Goal: Check status: Check status

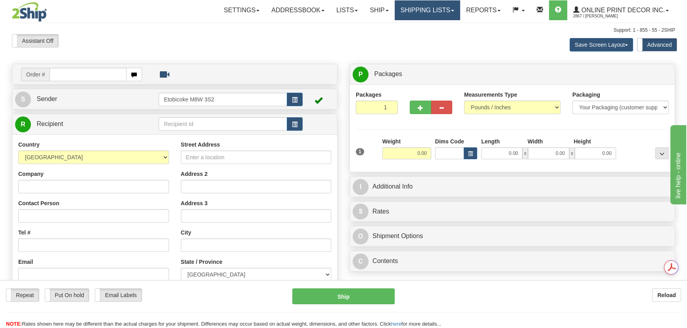
click at [421, 10] on link "Shipping lists" at bounding box center [426, 10] width 65 height 20
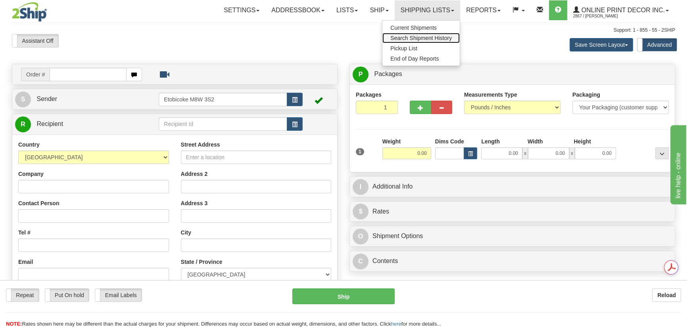
click at [421, 39] on span "Search Shipment History" at bounding box center [420, 38] width 61 height 6
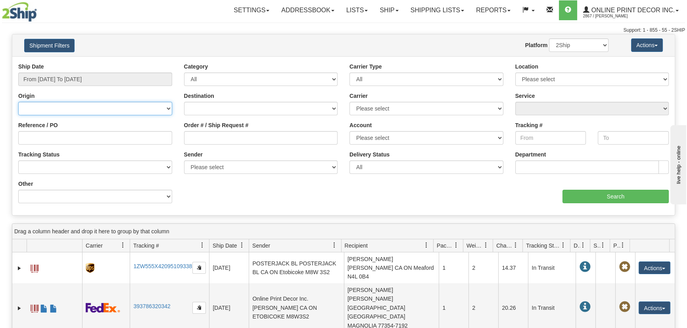
click at [93, 102] on select "Canada United States Mexico Puerto Rico Romania Australia New Zealand SouthAfri…" at bounding box center [95, 108] width 154 height 13
select select "US"
click at [18, 102] on select "Canada United States Mexico Puerto Rico Romania Australia New Zealand SouthAfri…" at bounding box center [95, 108] width 154 height 13
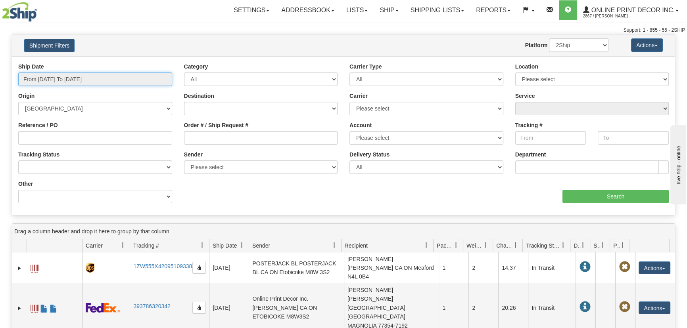
click at [96, 82] on input "From 10/01/2025 To 10/02/2025" at bounding box center [95, 79] width 154 height 13
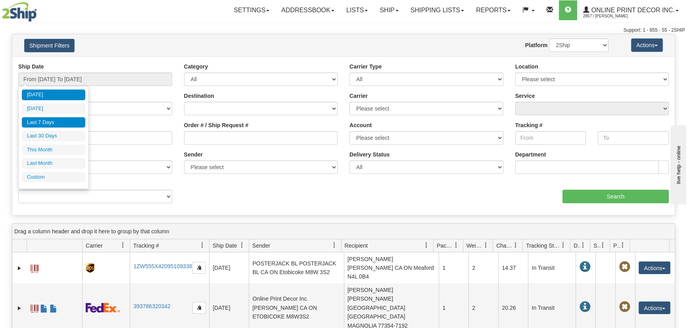
click at [62, 124] on li "Last 7 Days" at bounding box center [53, 122] width 63 height 11
type input "From 09/26/2025 To 10/02/2025"
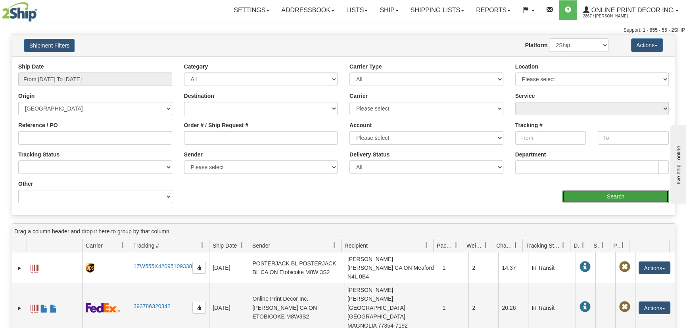
click at [613, 192] on input "Search" at bounding box center [615, 196] width 106 height 13
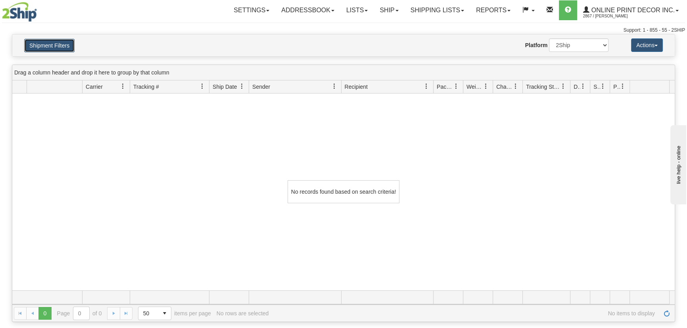
click at [46, 46] on button "Shipment Filters" at bounding box center [49, 45] width 50 height 13
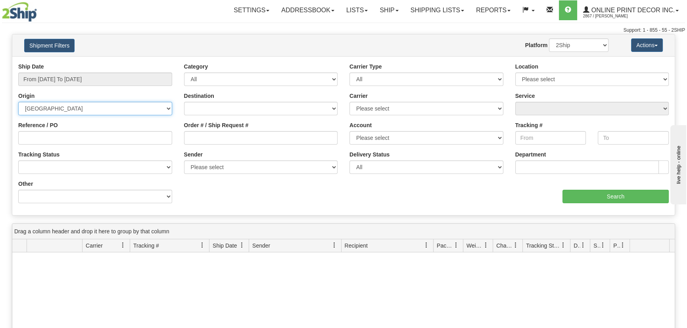
click at [60, 105] on select "Canada United States Mexico Puerto Rico Romania Australia New Zealand SouthAfri…" at bounding box center [95, 108] width 154 height 13
select select
click at [18, 102] on select "Canada United States Mexico Puerto Rico Romania Australia New Zealand SouthAfri…" at bounding box center [95, 108] width 154 height 13
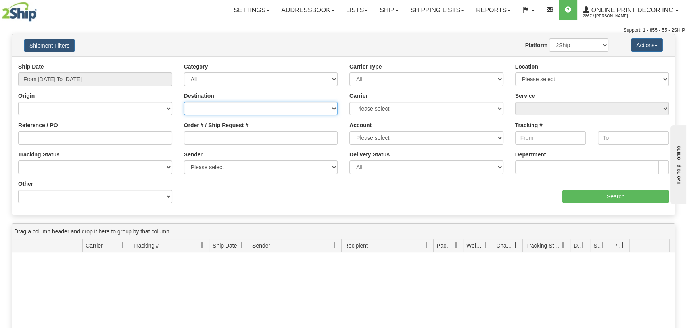
click at [219, 113] on select "Canada United States Mexico Puerto Rico Romania Australia New Zealand SouthAfri…" at bounding box center [261, 108] width 154 height 13
select select "US"
click at [184, 102] on select "Canada United States Mexico Puerto Rico Romania Australia New Zealand SouthAfri…" at bounding box center [261, 108] width 154 height 13
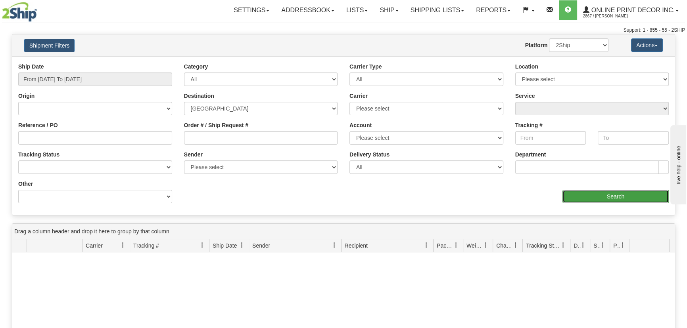
click at [616, 193] on input "Search" at bounding box center [615, 196] width 106 height 13
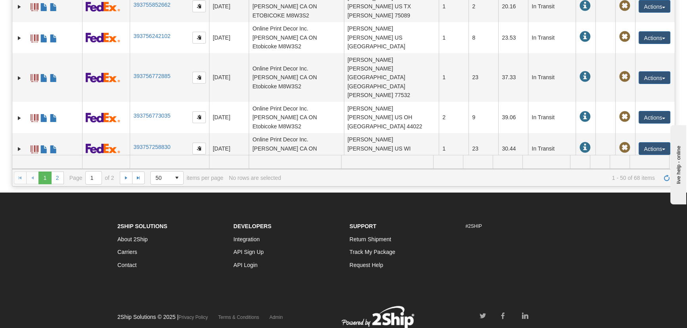
scroll to position [164, 0]
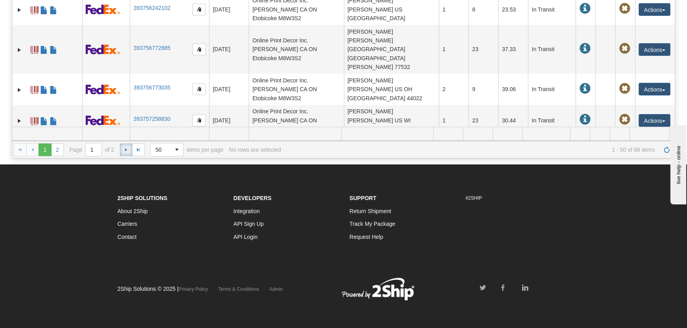
click at [123, 151] on span "Go to the next page" at bounding box center [126, 150] width 6 height 6
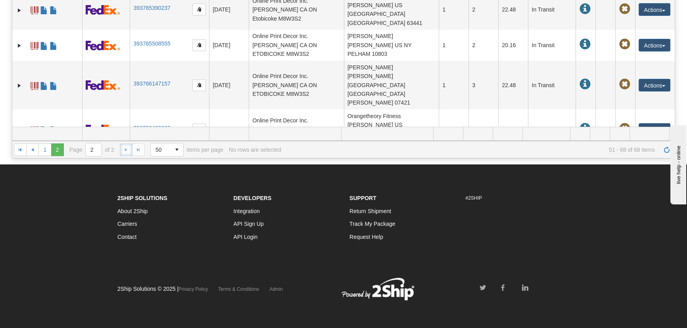
scroll to position [229, 0]
click at [124, 150] on div "1 2 1 2 Page 2 of 2 50 25 50 100 500 1000 items per page 51 - 68 of 68 items No…" at bounding box center [343, 149] width 662 height 17
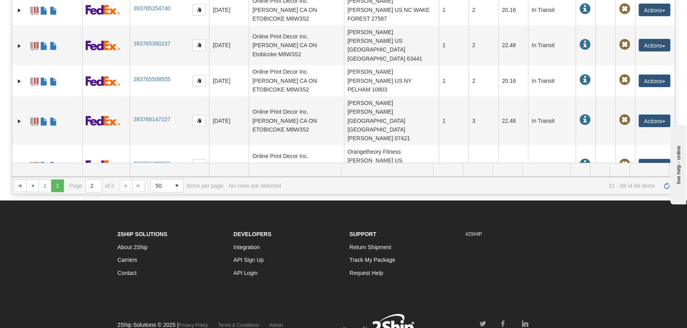
scroll to position [193, 0]
